Goal: Transaction & Acquisition: Book appointment/travel/reservation

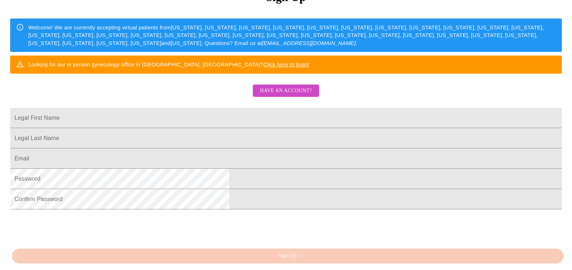
scroll to position [145, 0]
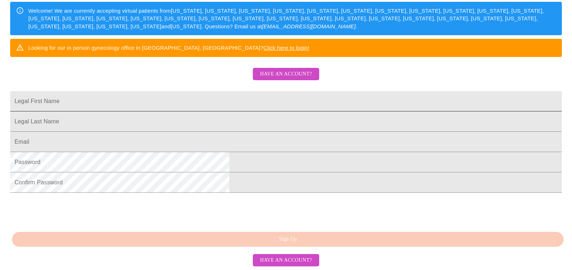
click at [228, 95] on input "Legal First Name" at bounding box center [286, 101] width 552 height 20
type input "[PERSON_NAME]"
click at [137, 160] on html "MyMenopauseRx Sign Up Welcome! We are currently accepting virtual patients from…" at bounding box center [286, 45] width 572 height 330
click at [193, 111] on input "Legal First Name" at bounding box center [286, 101] width 552 height 20
type input "[PERSON_NAME]"
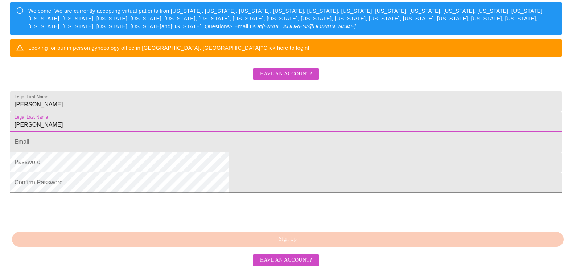
click at [190, 152] on input "Legal First Name" at bounding box center [286, 142] width 552 height 20
type input "[EMAIL_ADDRESS][DOMAIN_NAME]"
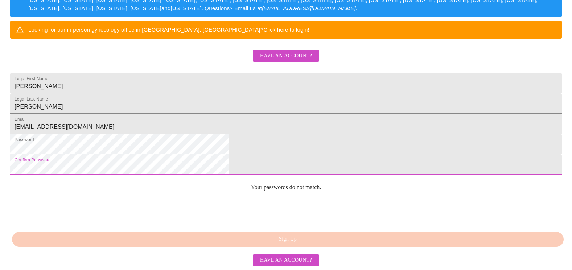
scroll to position [192, 0]
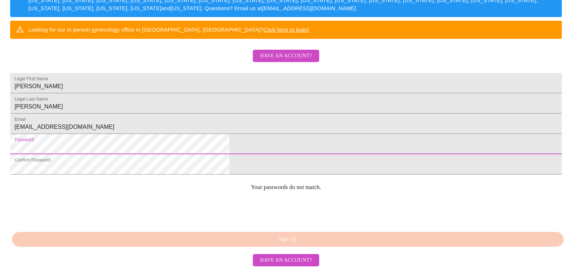
click at [105, 139] on html "MyMenopauseRx Sign Up Welcome! We are currently accepting virtual patients from…" at bounding box center [286, 27] width 572 height 330
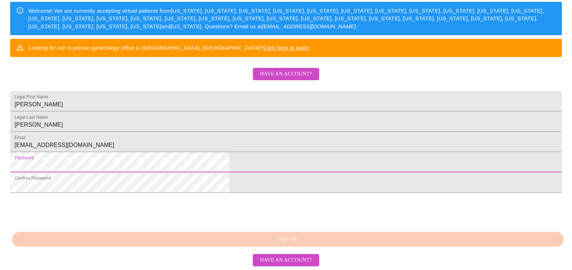
scroll to position [176, 0]
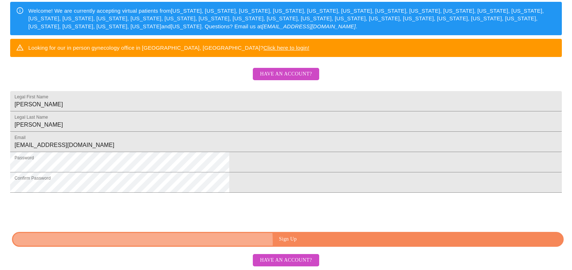
click at [309, 242] on span "Sign Up" at bounding box center [287, 239] width 535 height 9
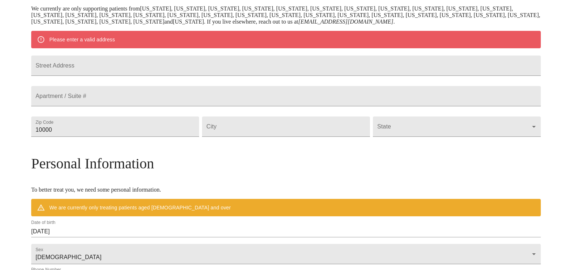
scroll to position [147, 0]
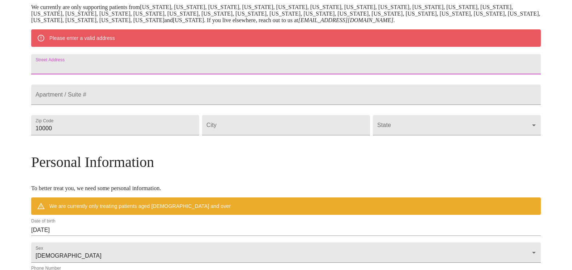
click at [121, 69] on input "Street Address" at bounding box center [286, 64] width 510 height 20
type input "[STREET_ADDRESS]"
click at [134, 135] on input "10000" at bounding box center [115, 125] width 168 height 20
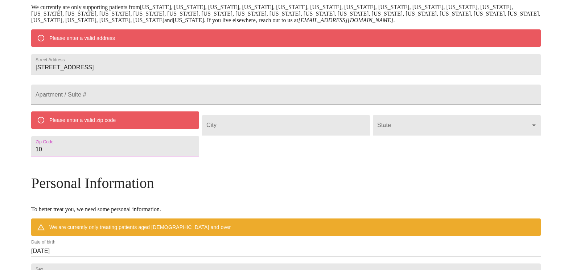
type input "1"
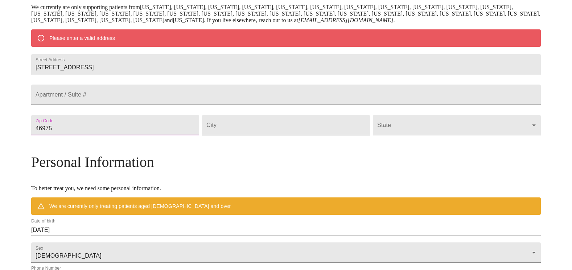
type input "46975"
click at [248, 135] on input "Street Address" at bounding box center [286, 125] width 168 height 20
type input "[GEOGRAPHIC_DATA]"
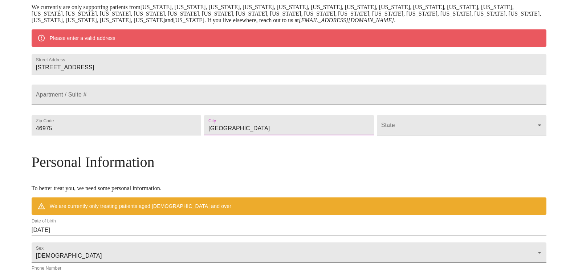
click at [381, 141] on body "MyMenopauseRx Welcome to MyMenopauseRx Since it's your first time here, you'll …" at bounding box center [289, 139] width 572 height 566
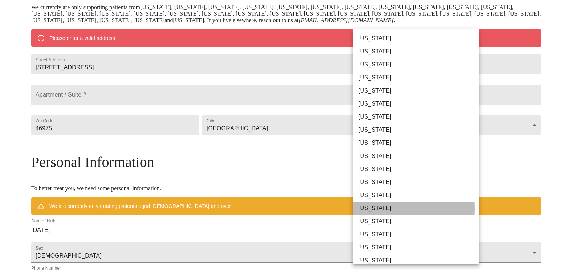
click at [372, 208] on li "[US_STATE]" at bounding box center [418, 208] width 132 height 13
type input "[US_STATE]"
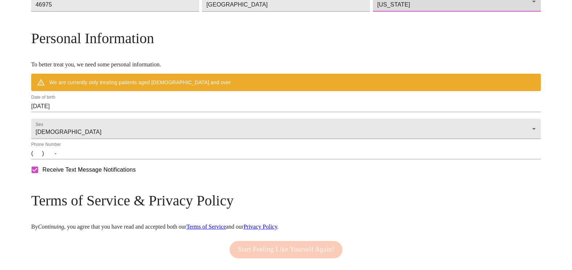
scroll to position [256, 0]
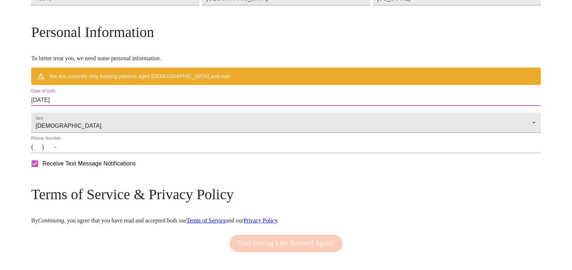
drag, startPoint x: 133, startPoint y: 113, endPoint x: 45, endPoint y: 116, distance: 87.5
click at [45, 116] on div "MyMenopauseRx Welcome to MyMenopauseRx Since it's your first time here, you'll …" at bounding box center [286, 19] width 510 height 545
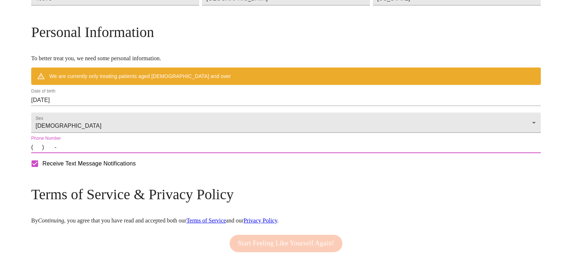
click at [101, 153] on input "(   )    -" at bounding box center [286, 147] width 510 height 12
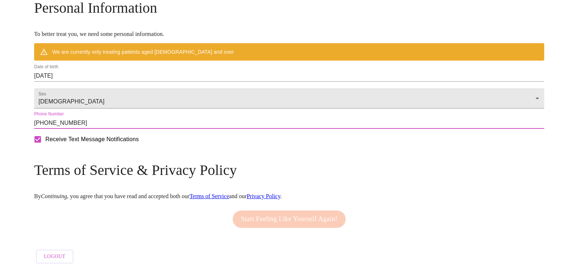
scroll to position [301, 0]
type input "[PHONE_NUMBER]"
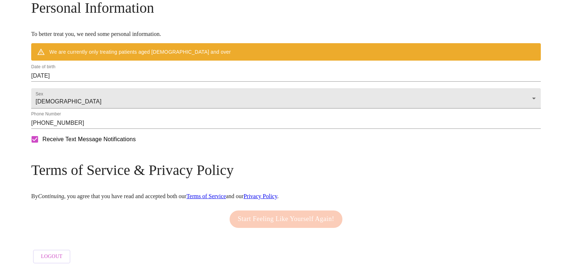
click at [258, 212] on div "Start Feeling Like Yourself Again!" at bounding box center [286, 219] width 117 height 25
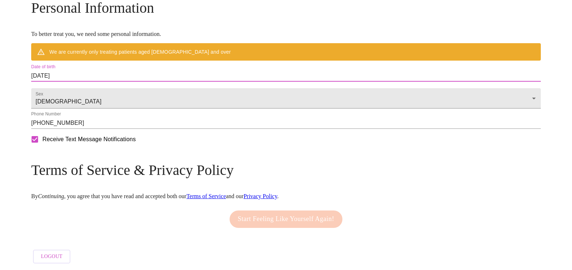
drag, startPoint x: 131, startPoint y: 67, endPoint x: 25, endPoint y: 69, distance: 106.3
click at [127, 70] on input "[DATE]" at bounding box center [286, 76] width 510 height 12
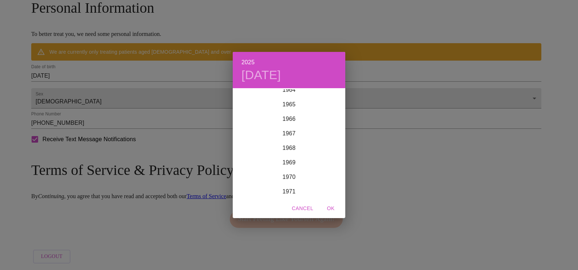
scroll to position [950, 0]
click at [286, 160] on div "1969" at bounding box center [289, 162] width 112 height 15
click at [327, 181] on div "Dec" at bounding box center [326, 184] width 37 height 27
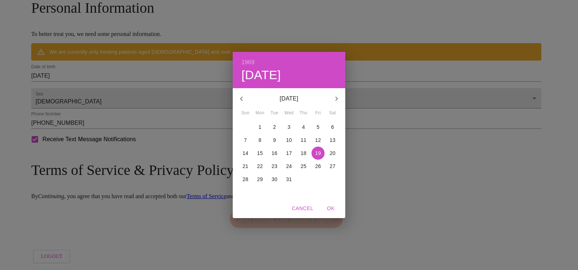
click at [243, 166] on p "21" at bounding box center [245, 166] width 6 height 7
click at [330, 206] on span "OK" at bounding box center [330, 208] width 17 height 9
type input "[DATE]"
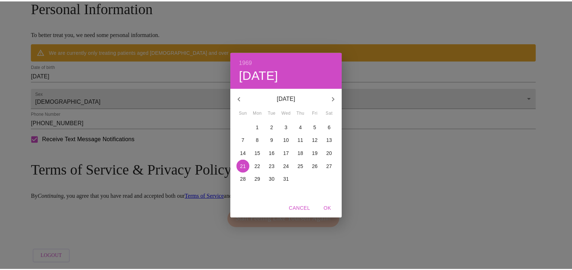
scroll to position [280, 0]
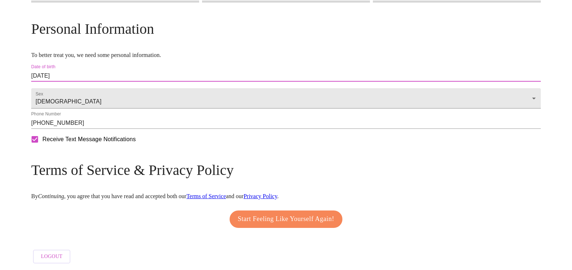
click at [288, 213] on span "Start Feeling Like Yourself Again!" at bounding box center [286, 219] width 96 height 12
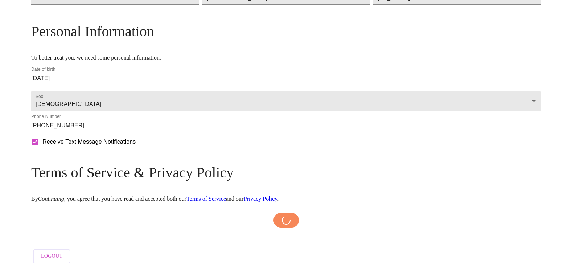
scroll to position [278, 0]
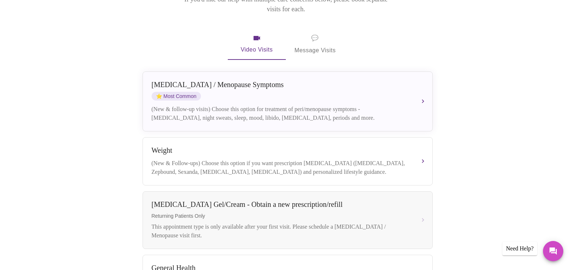
scroll to position [105, 0]
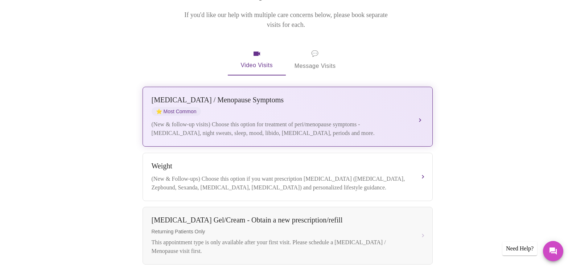
click at [180, 120] on div "(New & follow-up visits) Choose this option for treatment of peri/menopause sym…" at bounding box center [281, 128] width 258 height 17
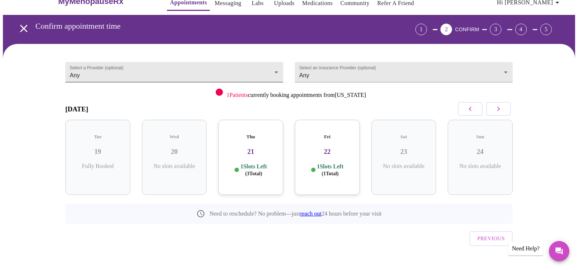
click at [270, 71] on body "MyMenopauseRx Appointments Messaging Labs Uploads Medications Community Refer a…" at bounding box center [289, 135] width 572 height 295
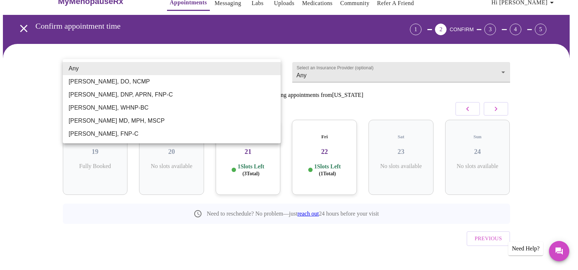
click at [21, 158] on div at bounding box center [289, 135] width 578 height 270
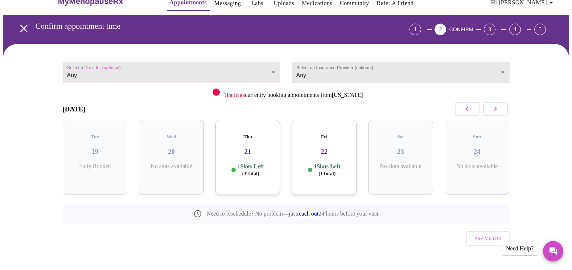
click at [503, 69] on body "MyMenopauseRx Appointments Messaging Labs Uploads Medications Community Refer a…" at bounding box center [286, 135] width 566 height 295
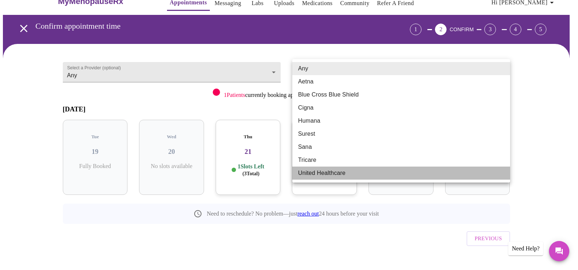
click at [330, 172] on li "United Healthcare" at bounding box center [401, 173] width 218 height 13
type input "United Healthcare"
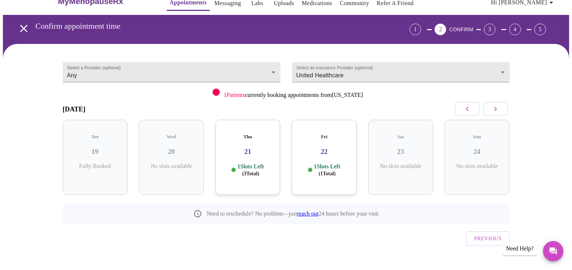
click at [256, 163] on p "1 Slots Left ( 3 Total)" at bounding box center [250, 170] width 26 height 14
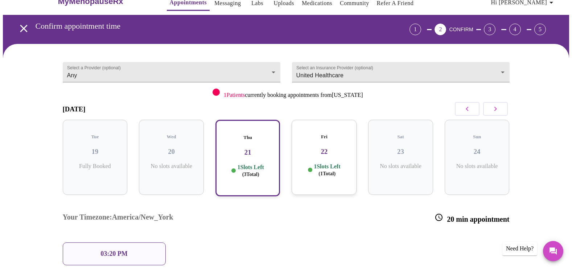
click at [325, 148] on h3 "22" at bounding box center [323, 152] width 53 height 8
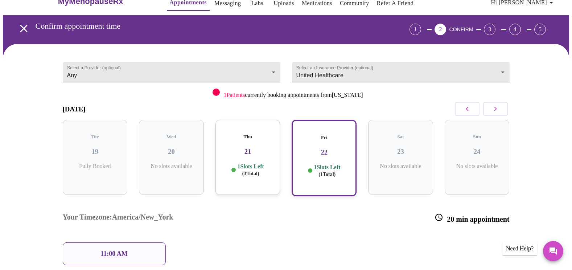
click at [324, 164] on p "1 Slots Left ( 1 Total)" at bounding box center [327, 171] width 26 height 14
click at [500, 109] on icon "button" at bounding box center [495, 108] width 9 height 9
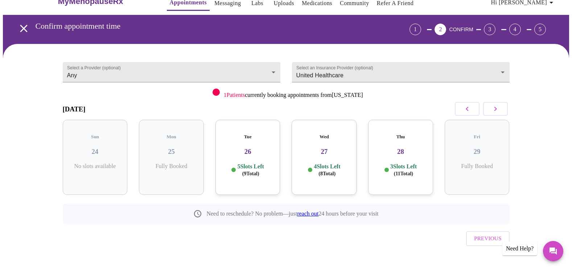
click at [246, 163] on p "5 Slots Left ( 9 Total)" at bounding box center [250, 170] width 26 height 14
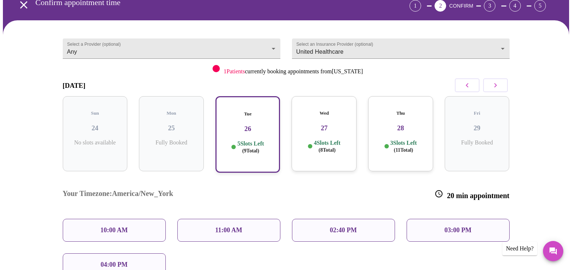
scroll to position [52, 0]
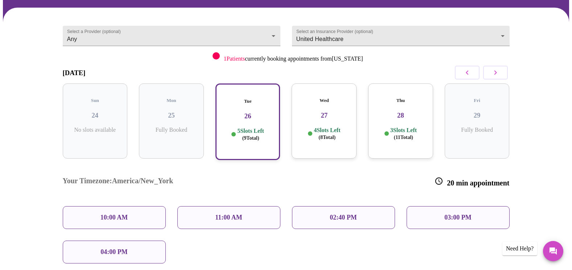
click at [320, 127] on p "4 Slots Left ( 8 Total)" at bounding box center [327, 134] width 26 height 14
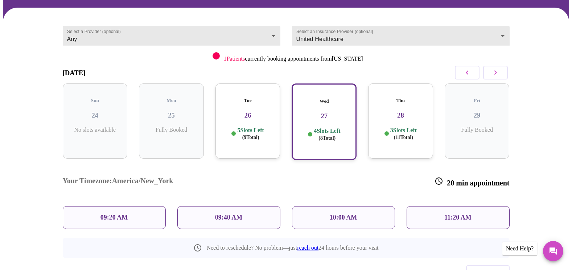
click at [404, 127] on p "3 Slots Left ( 11 Total)" at bounding box center [403, 134] width 26 height 14
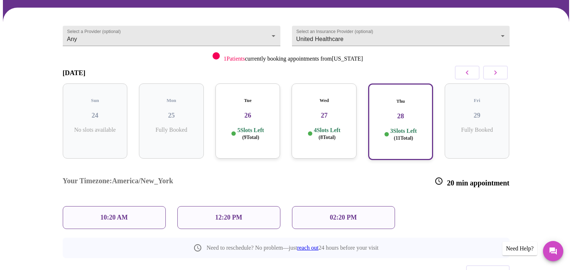
click at [396, 127] on p "3 Slots Left ( 11 Total)" at bounding box center [403, 134] width 26 height 14
click at [497, 75] on icon "button" at bounding box center [495, 72] width 9 height 9
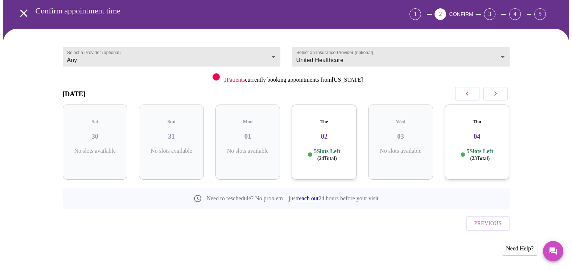
scroll to position [15, 0]
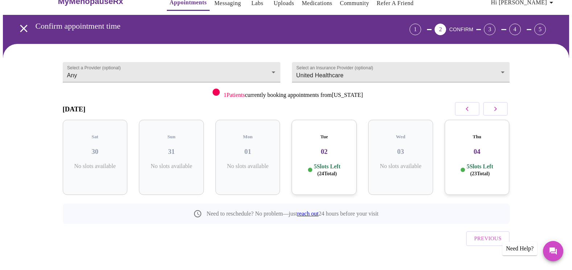
click at [325, 163] on p "5 Slots Left ( 24 Total)" at bounding box center [327, 170] width 26 height 14
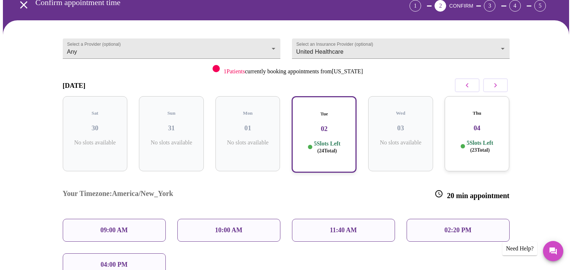
scroll to position [52, 0]
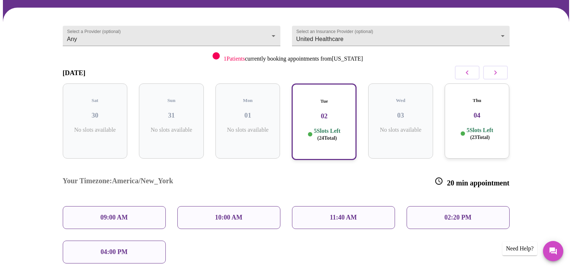
click at [482, 127] on p "5 Slots Left ( 23 Total)" at bounding box center [480, 134] width 26 height 14
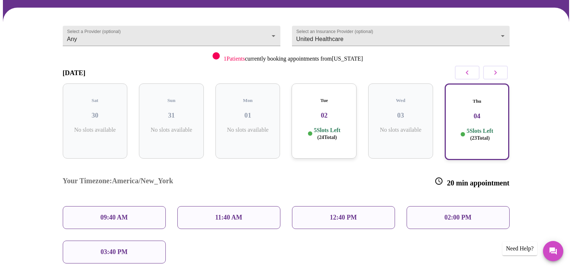
click at [390, 172] on div "Your Timezone: [GEOGRAPHIC_DATA]/New_York 20 min appointment" at bounding box center [286, 182] width 459 height 37
click at [469, 127] on p "5 Slots Left ( 23 Total)" at bounding box center [480, 134] width 26 height 14
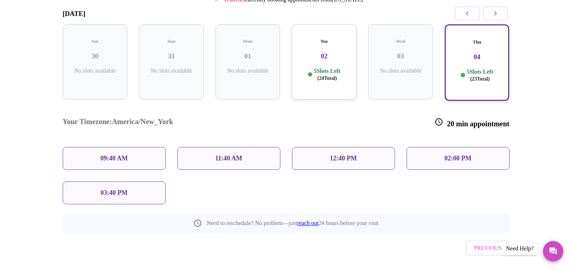
scroll to position [74, 0]
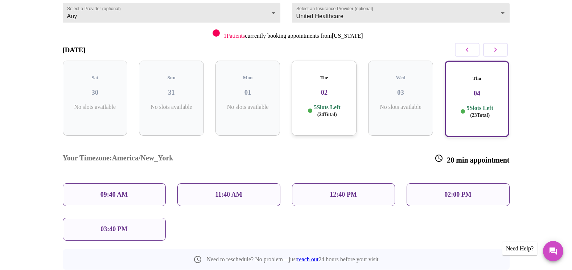
click at [467, 48] on icon "button" at bounding box center [467, 49] width 9 height 9
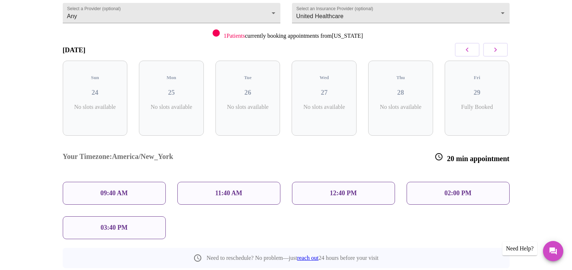
scroll to position [15, 0]
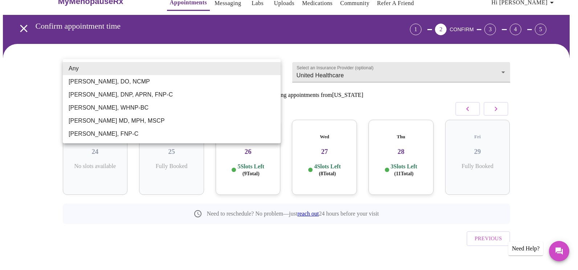
click at [272, 70] on body "MyMenopauseRx Appointments Messaging Labs Uploads Medications Community Refer a…" at bounding box center [289, 135] width 572 height 295
click at [30, 104] on div at bounding box center [289, 135] width 578 height 270
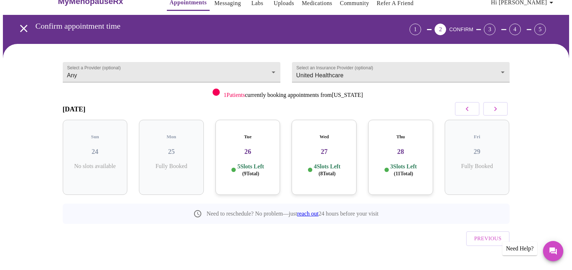
click at [243, 163] on p "5 Slots Left ( 9 Total)" at bounding box center [250, 170] width 26 height 14
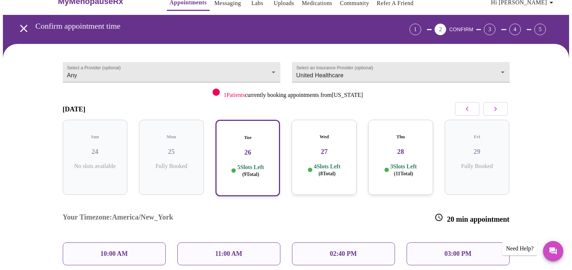
scroll to position [52, 0]
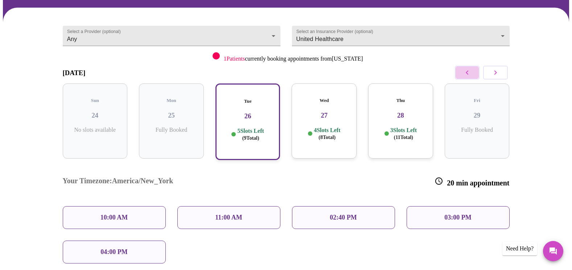
click at [466, 74] on icon "button" at bounding box center [467, 72] width 9 height 9
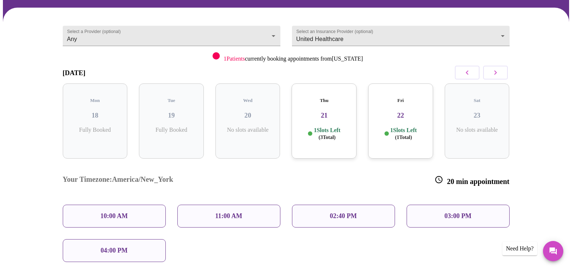
click at [328, 127] on p "1 Slots Left ( 3 Total)" at bounding box center [327, 134] width 26 height 14
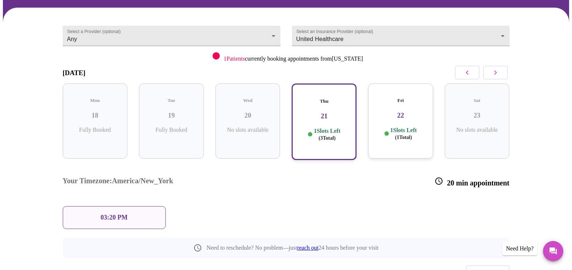
click at [406, 127] on p "1 Slots Left ( 1 Total)" at bounding box center [403, 134] width 26 height 14
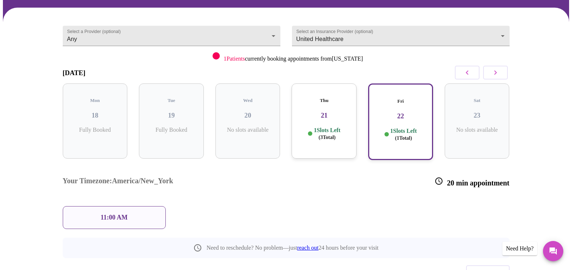
click at [496, 73] on icon "button" at bounding box center [495, 72] width 3 height 4
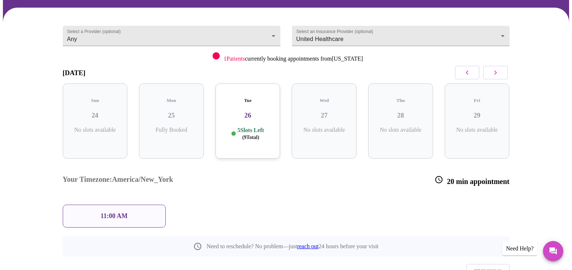
scroll to position [15, 0]
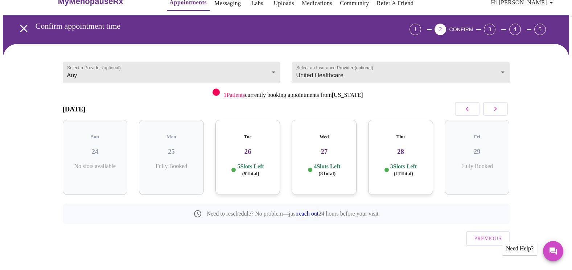
click at [245, 148] on h3 "26" at bounding box center [247, 152] width 53 height 8
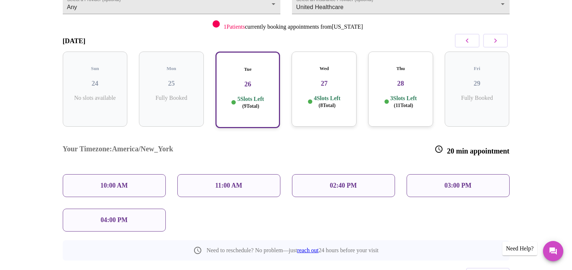
scroll to position [88, 0]
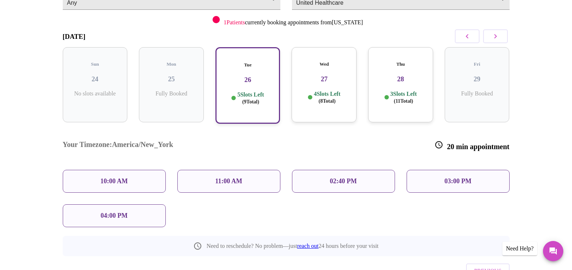
click at [321, 75] on h3 "27" at bounding box center [323, 79] width 53 height 8
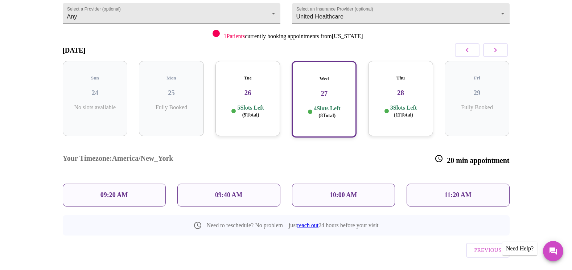
click at [406, 89] on h3 "28" at bounding box center [400, 93] width 53 height 8
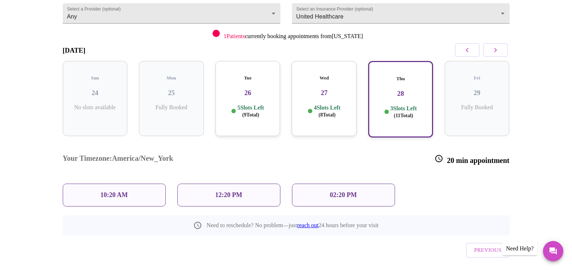
click at [424, 238] on div "Select a Provider (optional) Any Any Select an Insurance Provider (optional) Un…" at bounding box center [286, 137] width 464 height 286
click at [320, 89] on h3 "27" at bounding box center [323, 93] width 53 height 8
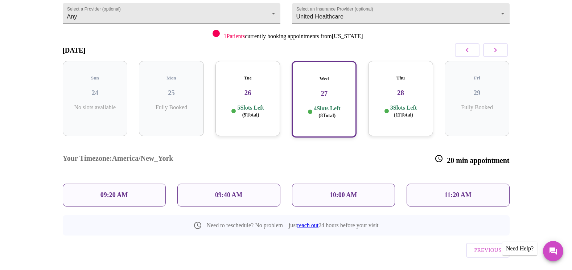
click at [254, 89] on h3 "26" at bounding box center [247, 93] width 53 height 8
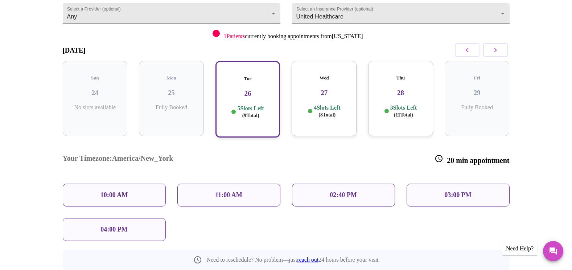
scroll to position [88, 0]
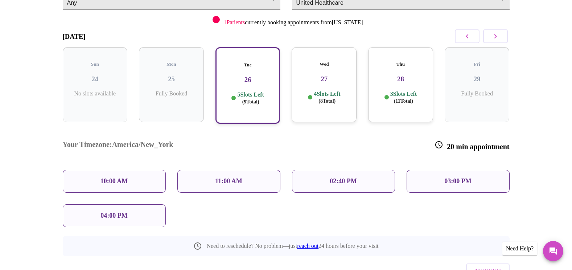
click at [465, 34] on icon "button" at bounding box center [467, 36] width 9 height 9
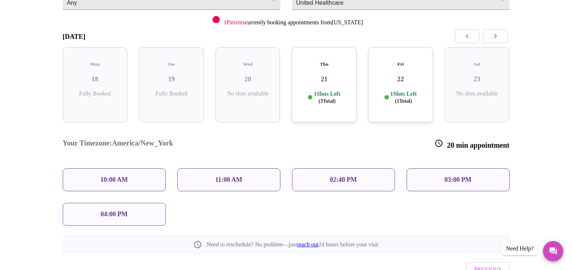
click at [322, 75] on h3 "21" at bounding box center [323, 79] width 53 height 8
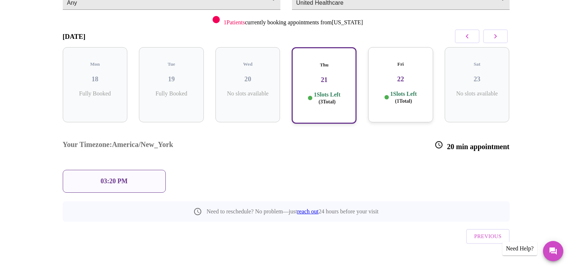
scroll to position [74, 0]
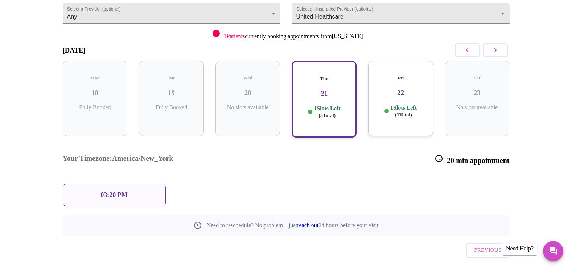
click at [398, 89] on h3 "22" at bounding box center [400, 93] width 53 height 8
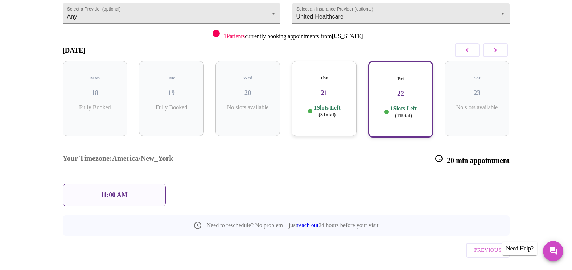
click at [495, 52] on icon "button" at bounding box center [495, 50] width 3 height 4
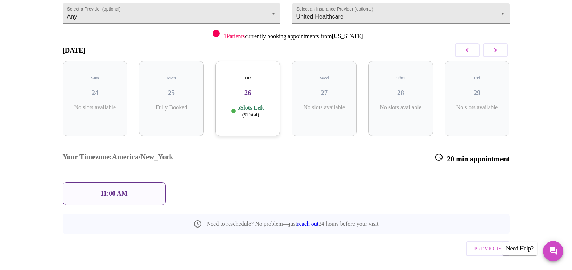
scroll to position [15, 0]
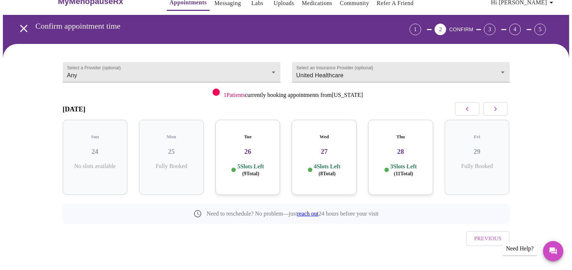
click at [255, 163] on p "5 Slots Left ( 9 Total)" at bounding box center [250, 170] width 26 height 14
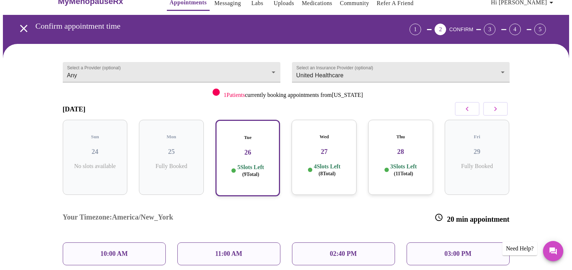
click at [324, 148] on h3 "27" at bounding box center [323, 152] width 53 height 8
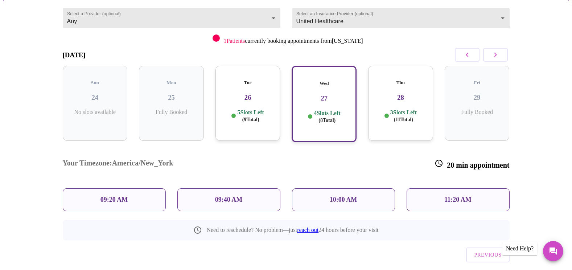
scroll to position [74, 0]
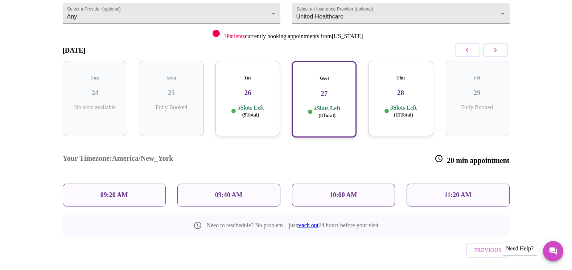
click at [393, 89] on h3 "28" at bounding box center [400, 93] width 53 height 8
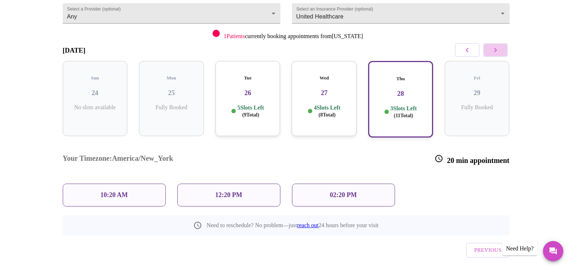
click at [494, 52] on icon "button" at bounding box center [495, 50] width 3 height 4
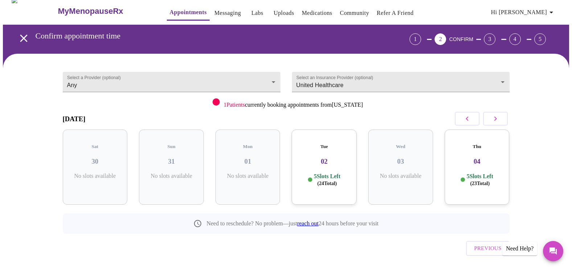
scroll to position [0, 0]
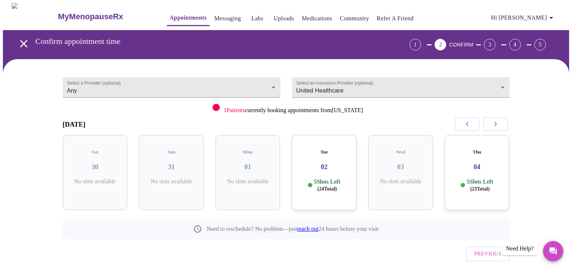
click at [214, 13] on link "Messaging" at bounding box center [227, 18] width 26 height 10
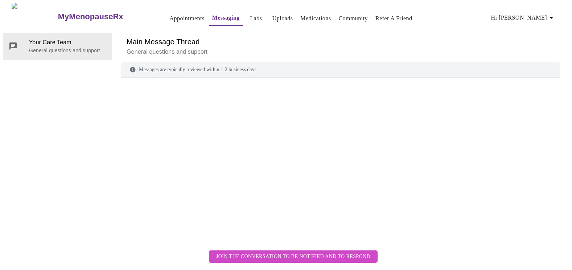
scroll to position [27, 0]
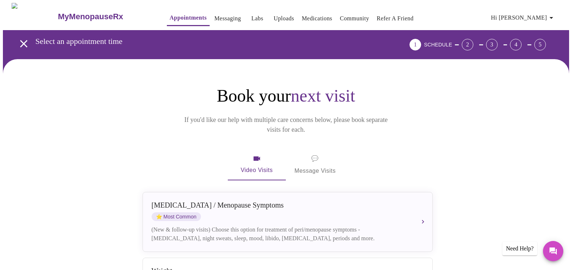
click at [251, 154] on span "Video Visits" at bounding box center [257, 164] width 41 height 21
click at [228, 149] on button "Video Visits" at bounding box center [257, 164] width 58 height 31
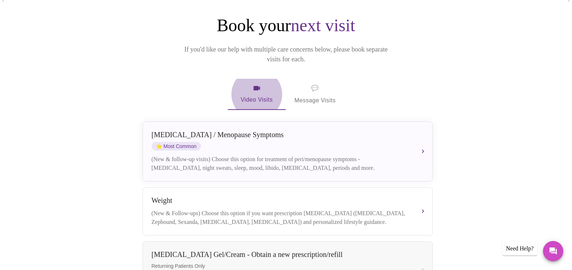
scroll to position [69, 0]
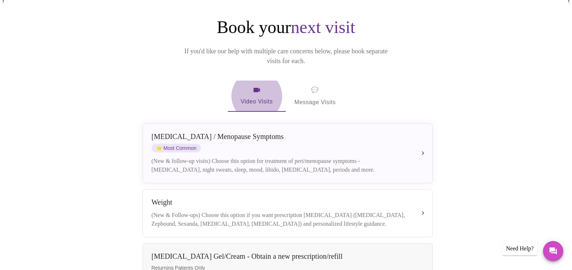
click at [253, 86] on span "Video Visits" at bounding box center [257, 96] width 41 height 21
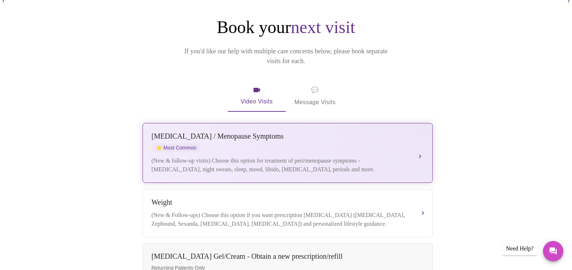
click at [182, 156] on div "(New & follow-up visits) Choose this option for treatment of peri/menopause sym…" at bounding box center [281, 164] width 258 height 17
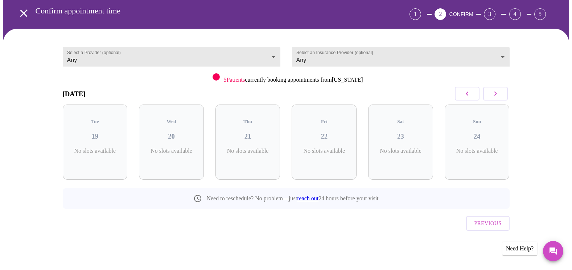
scroll to position [15, 0]
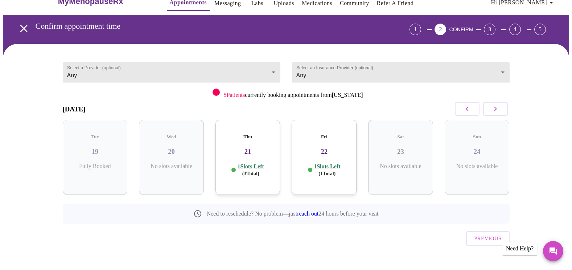
click at [467, 108] on icon "button" at bounding box center [467, 109] width 3 height 4
click at [503, 109] on button "button" at bounding box center [495, 109] width 25 height 14
click at [333, 163] on p "1 Slots Left ( 3 Total)" at bounding box center [327, 170] width 26 height 14
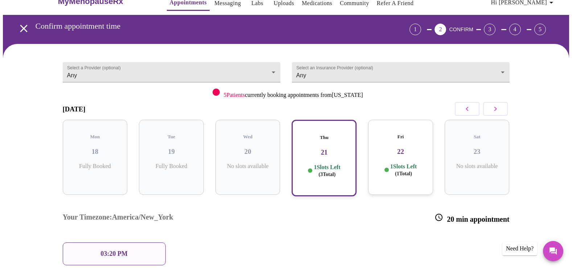
click at [397, 155] on div "Fri 22 1 Slots Left ( 1 Total)" at bounding box center [400, 157] width 65 height 75
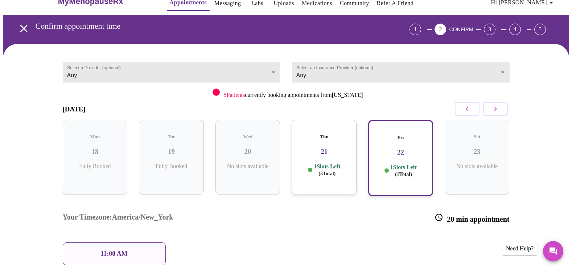
click at [495, 109] on icon "button" at bounding box center [495, 108] width 9 height 9
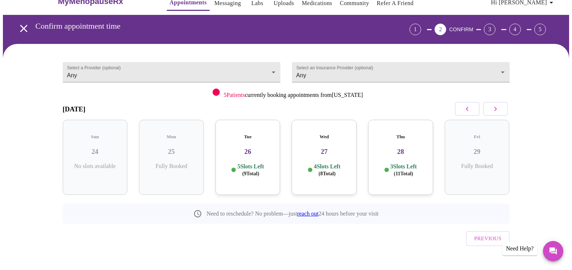
click at [248, 163] on p "5 Slots Left ( 9 Total)" at bounding box center [250, 170] width 26 height 14
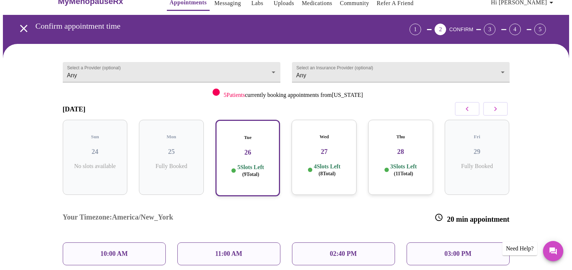
scroll to position [52, 0]
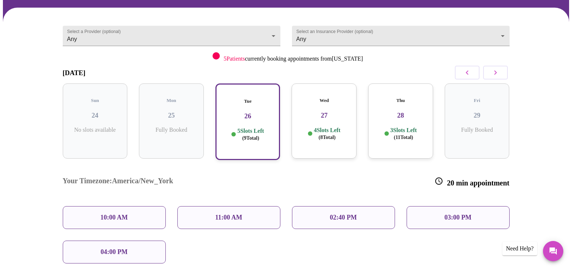
click at [327, 127] on p "4 Slots Left ( 8 Total)" at bounding box center [327, 134] width 26 height 14
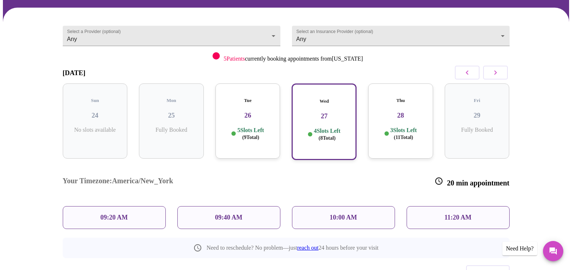
click at [401, 127] on p "3 Slots Left ( 11 Total)" at bounding box center [403, 134] width 26 height 14
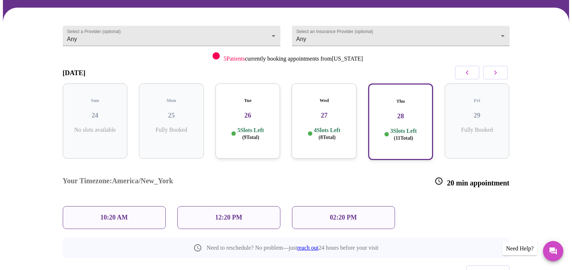
click at [492, 73] on icon "button" at bounding box center [495, 72] width 9 height 9
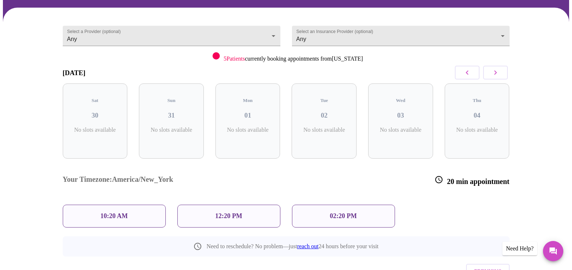
scroll to position [15, 0]
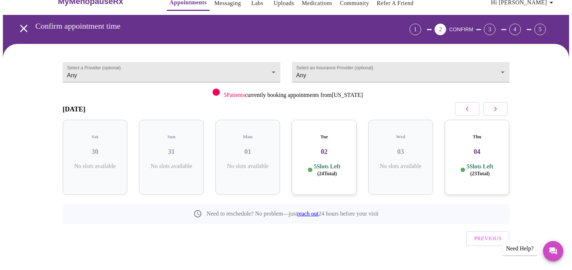
click at [317, 155] on div "Tue 02 5 Slots Left ( 24 Total)" at bounding box center [324, 157] width 65 height 75
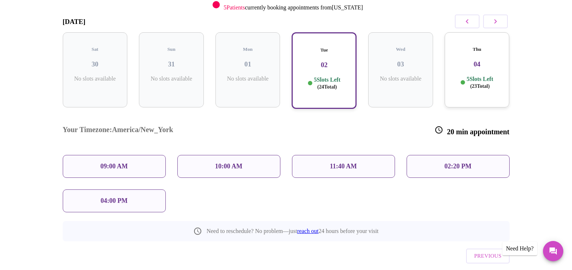
scroll to position [111, 0]
